Goal: Information Seeking & Learning: Learn about a topic

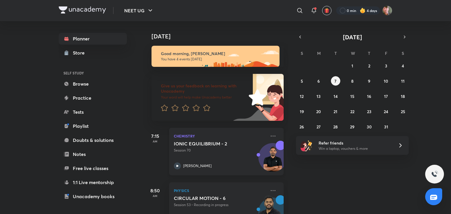
click at [176, 165] on icon at bounding box center [177, 166] width 7 height 7
